Goal: Task Accomplishment & Management: Manage account settings

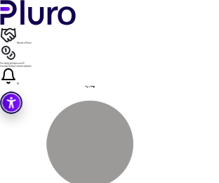
scroll to position [140, 0]
drag, startPoint x: 91, startPoint y: 60, endPoint x: 80, endPoint y: 60, distance: 10.5
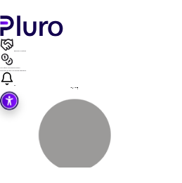
scroll to position [462, 0]
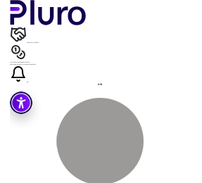
scroll to position [448, 0]
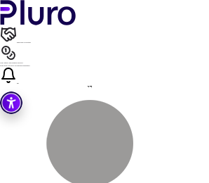
scroll to position [451, 0]
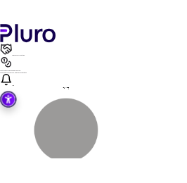
scroll to position [341, 0]
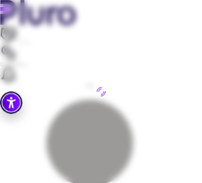
scroll to position [334, 0]
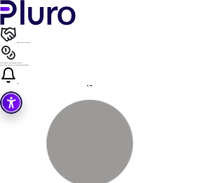
drag, startPoint x: 103, startPoint y: 100, endPoint x: 84, endPoint y: 101, distance: 18.3
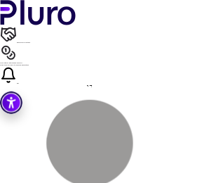
drag, startPoint x: 59, startPoint y: 175, endPoint x: 55, endPoint y: 164, distance: 12.0
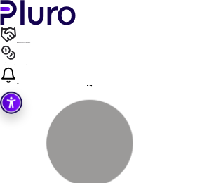
scroll to position [386, 0]
